Goal: Check status

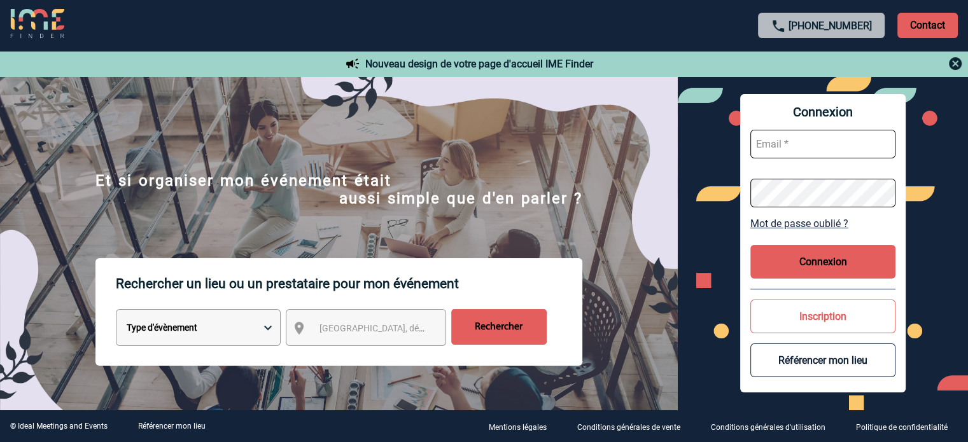
type input "[EMAIL_ADDRESS][DOMAIN_NAME]"
click at [835, 267] on button "Connexion" at bounding box center [822, 262] width 145 height 34
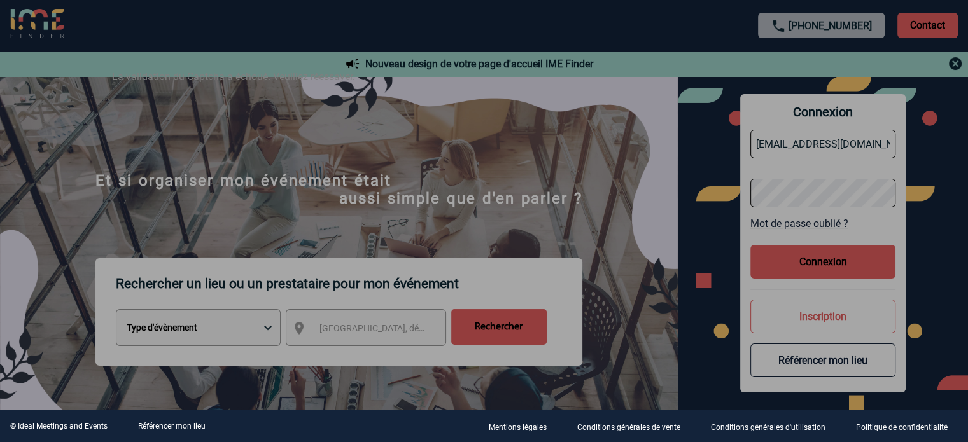
click at [573, 179] on div at bounding box center [484, 221] width 968 height 442
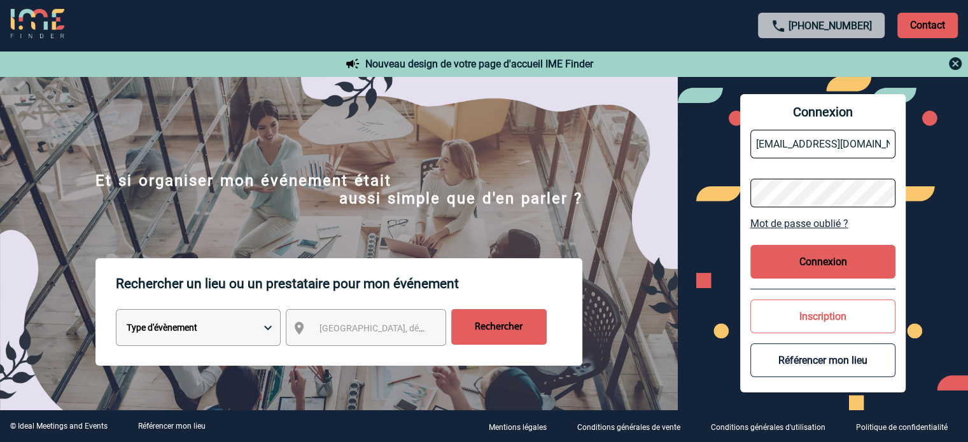
click at [793, 274] on button "Connexion" at bounding box center [822, 262] width 145 height 34
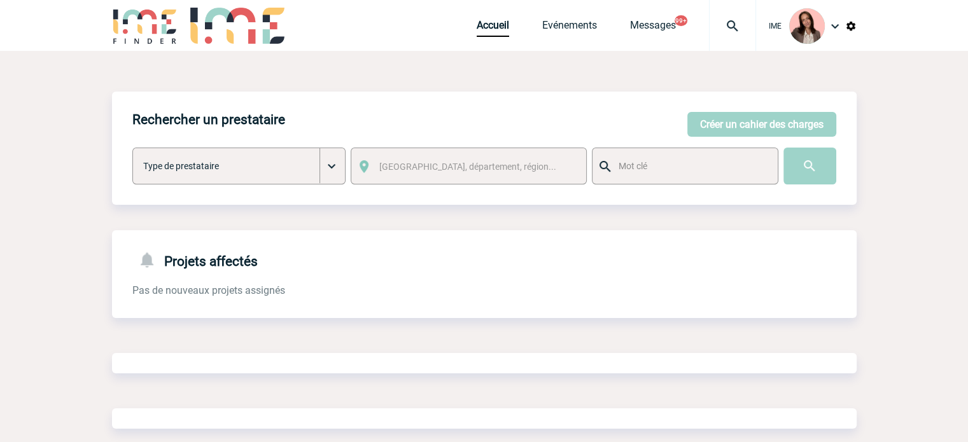
click at [736, 15] on div at bounding box center [732, 25] width 47 height 51
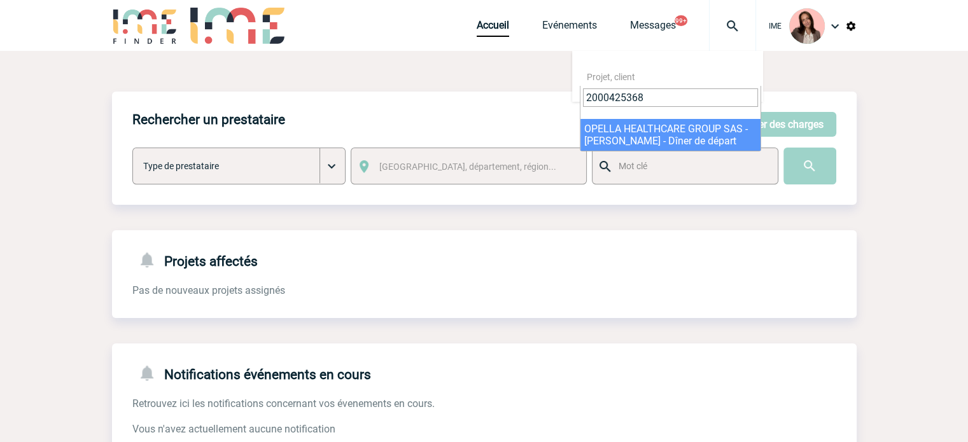
type input "2000425368"
select select "24869"
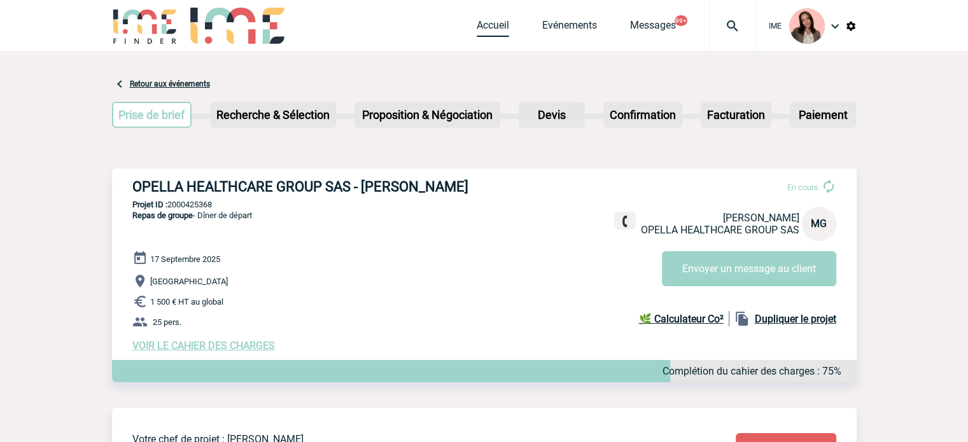
drag, startPoint x: 501, startPoint y: 27, endPoint x: 759, endPoint y: 53, distance: 258.9
click at [501, 27] on link "Accueil" at bounding box center [493, 28] width 32 height 18
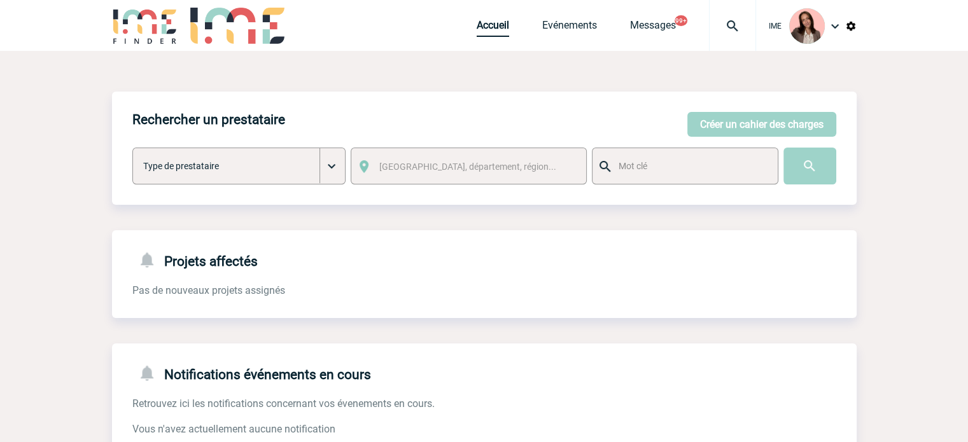
click at [483, 27] on link "Accueil" at bounding box center [493, 28] width 32 height 18
click at [729, 22] on img at bounding box center [732, 25] width 46 height 15
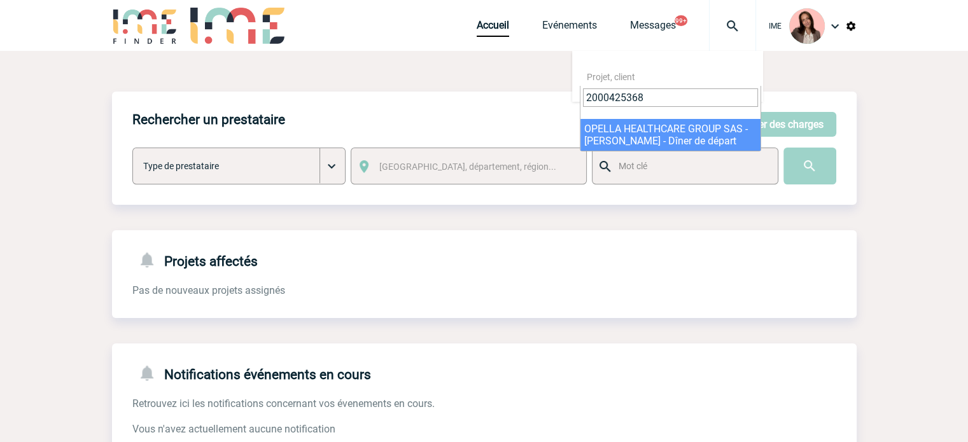
type input "2000425368"
select select "24869"
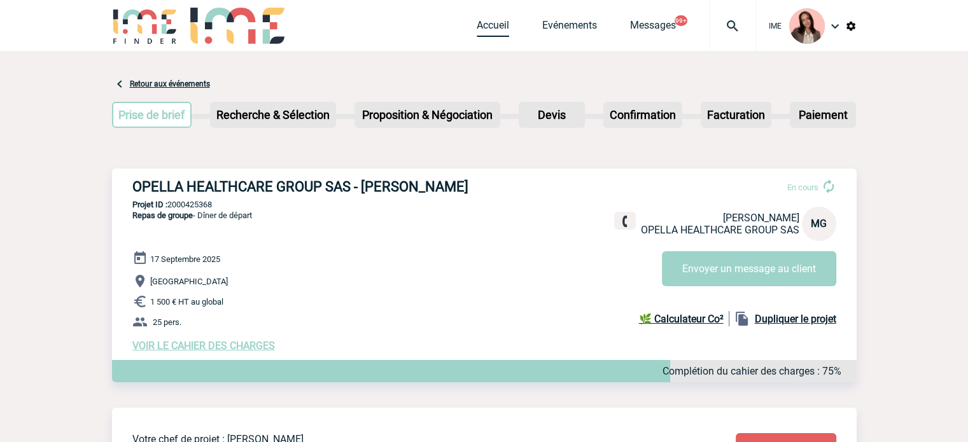
drag, startPoint x: 496, startPoint y: 30, endPoint x: 443, endPoint y: 151, distance: 132.2
click at [496, 30] on link "Accueil" at bounding box center [493, 28] width 32 height 18
